Goal: Transaction & Acquisition: Book appointment/travel/reservation

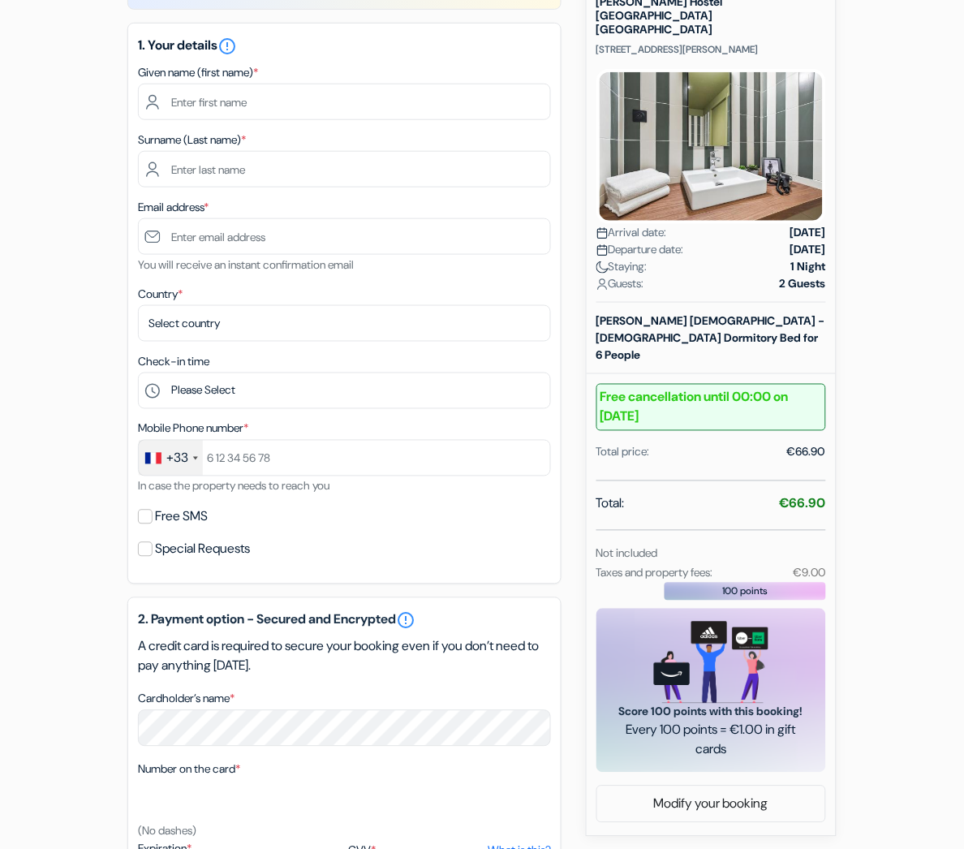
scroll to position [197, 0]
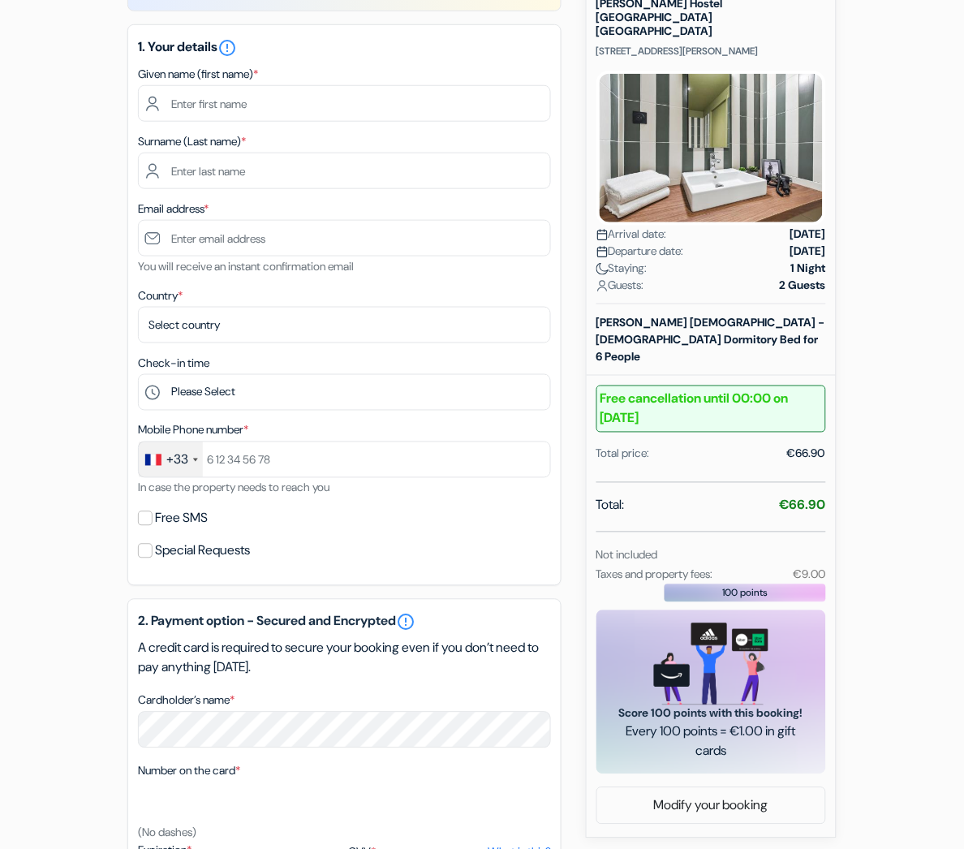
click at [804, 496] on strong "€66.90" at bounding box center [803, 504] width 46 height 17
copy strong "66.90"
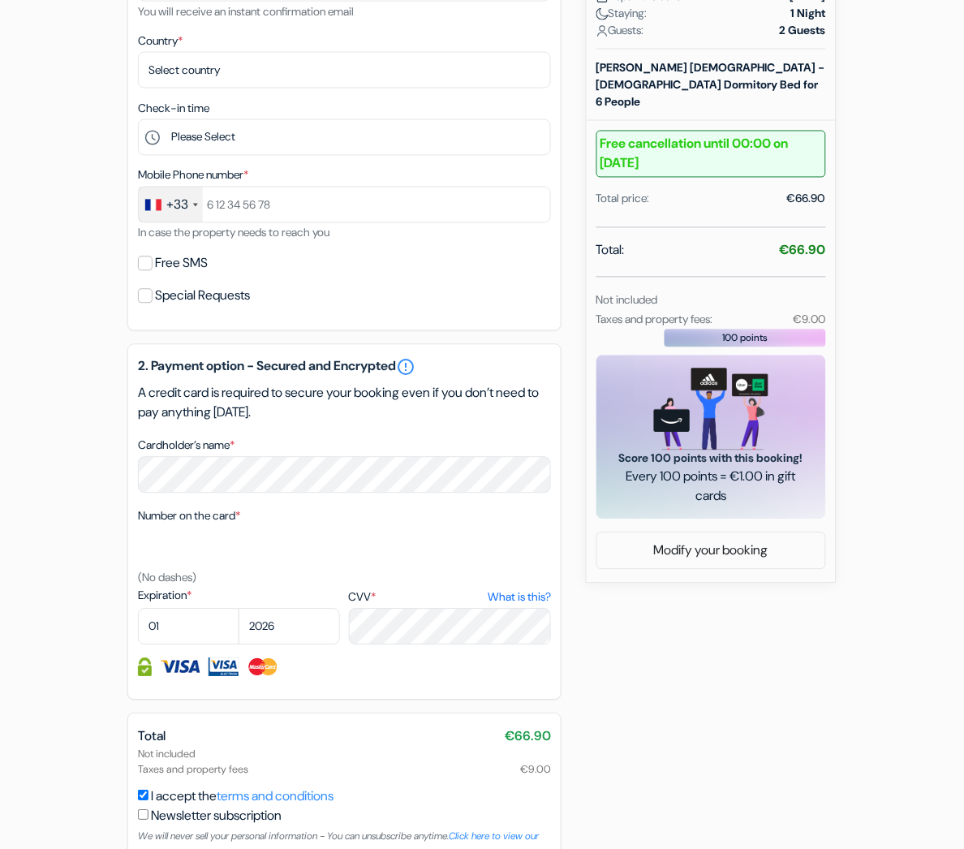
scroll to position [445, 0]
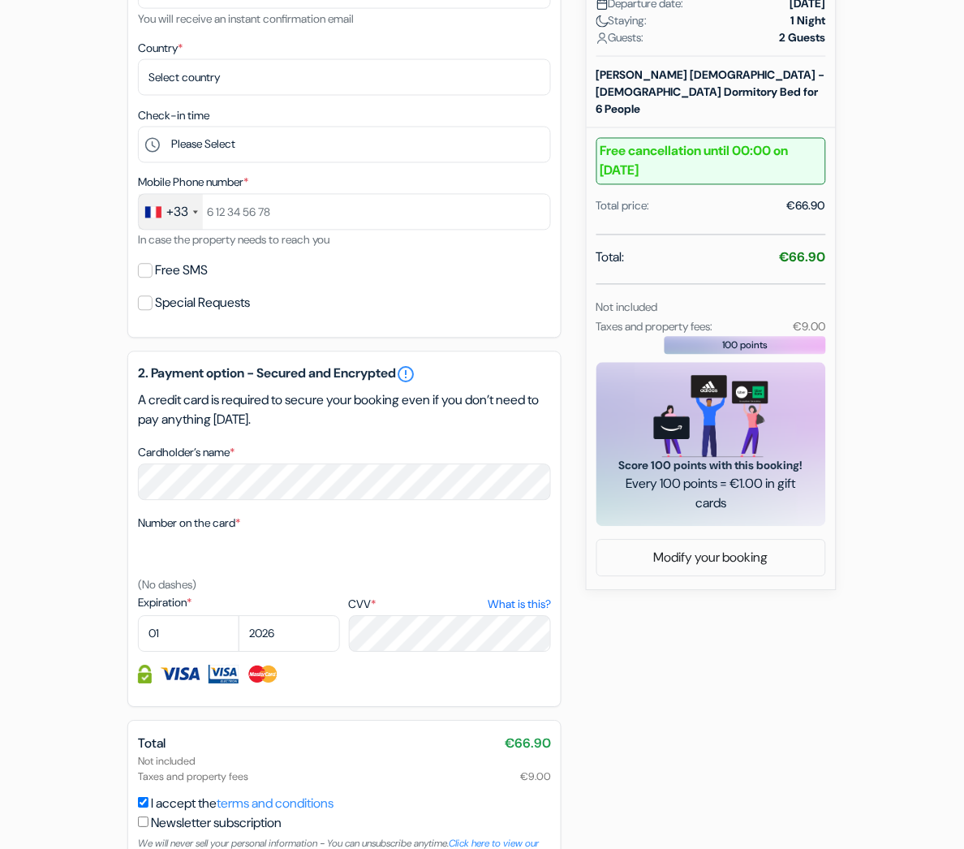
click at [480, 773] on div "Not included Taxes and property fees €9.00" at bounding box center [344, 769] width 413 height 31
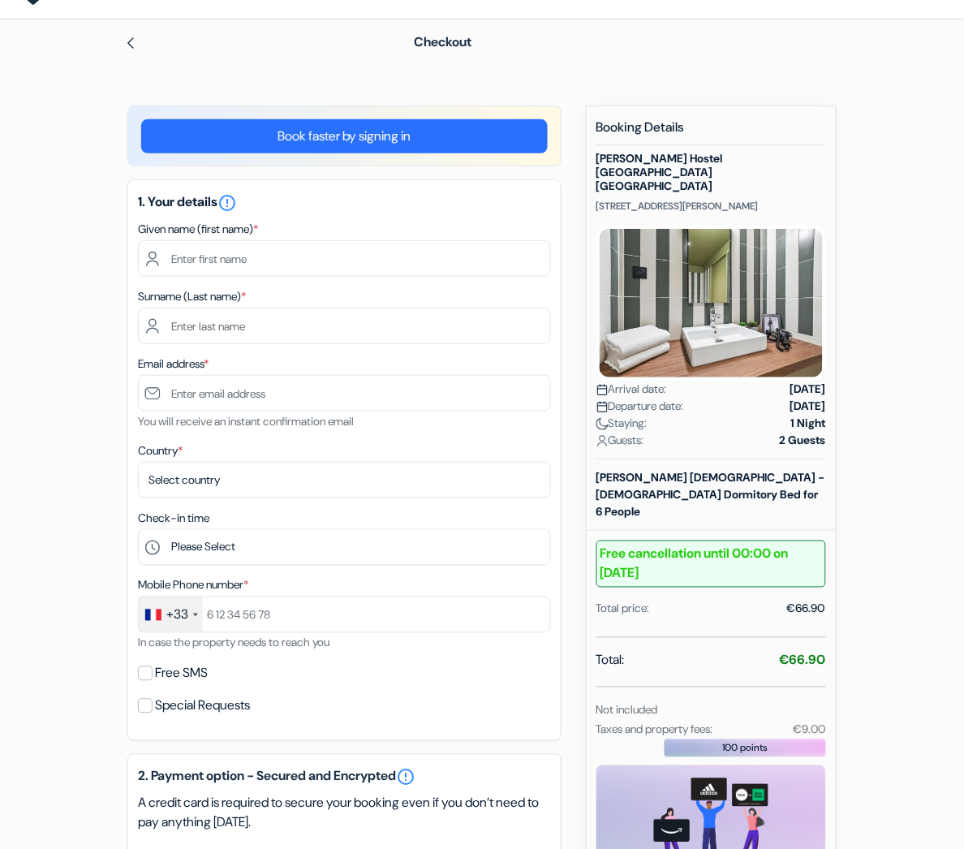
scroll to position [69, 0]
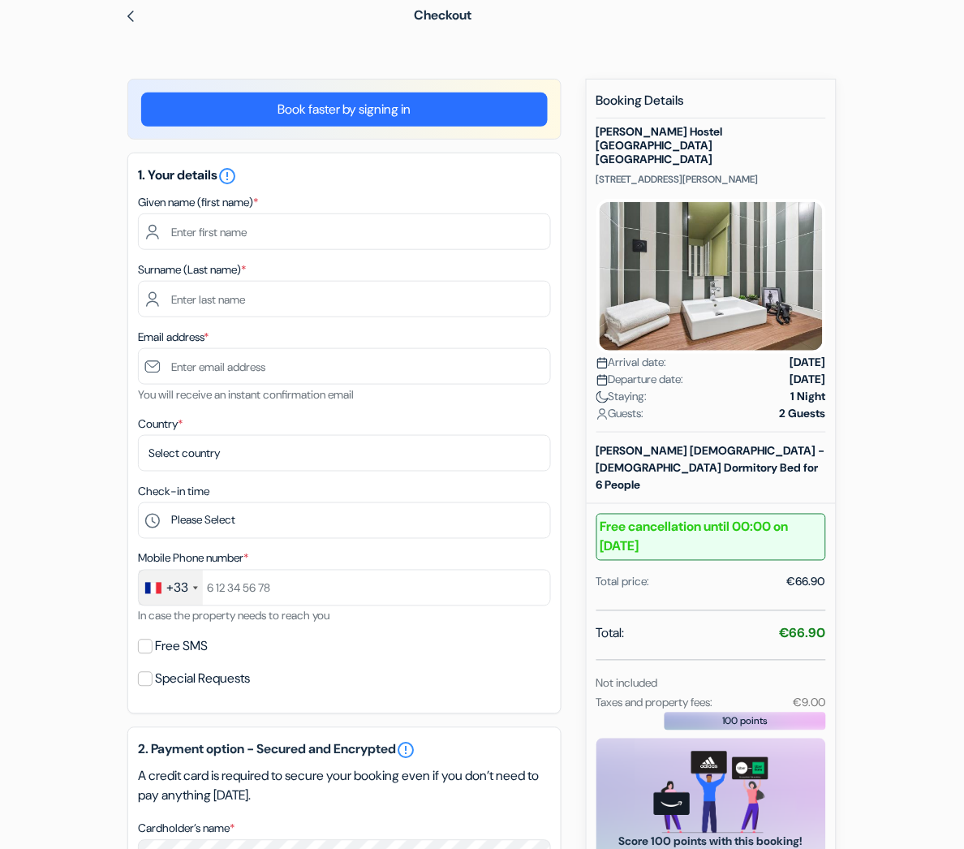
click at [762, 625] on div "Total: €66.90 Not included Taxes and property fees: €9.00" at bounding box center [711, 668] width 230 height 88
click at [751, 624] on div "Total: €66.90" at bounding box center [711, 635] width 230 height 23
click at [733, 624] on div "Total: €66.90" at bounding box center [711, 635] width 230 height 23
click at [737, 574] on div "Total price: €66.90" at bounding box center [711, 582] width 230 height 17
click at [753, 624] on div "Total: €66.90 Not included Taxes and property fees: €9.00" at bounding box center [711, 668] width 230 height 88
